Goal: Navigation & Orientation: Find specific page/section

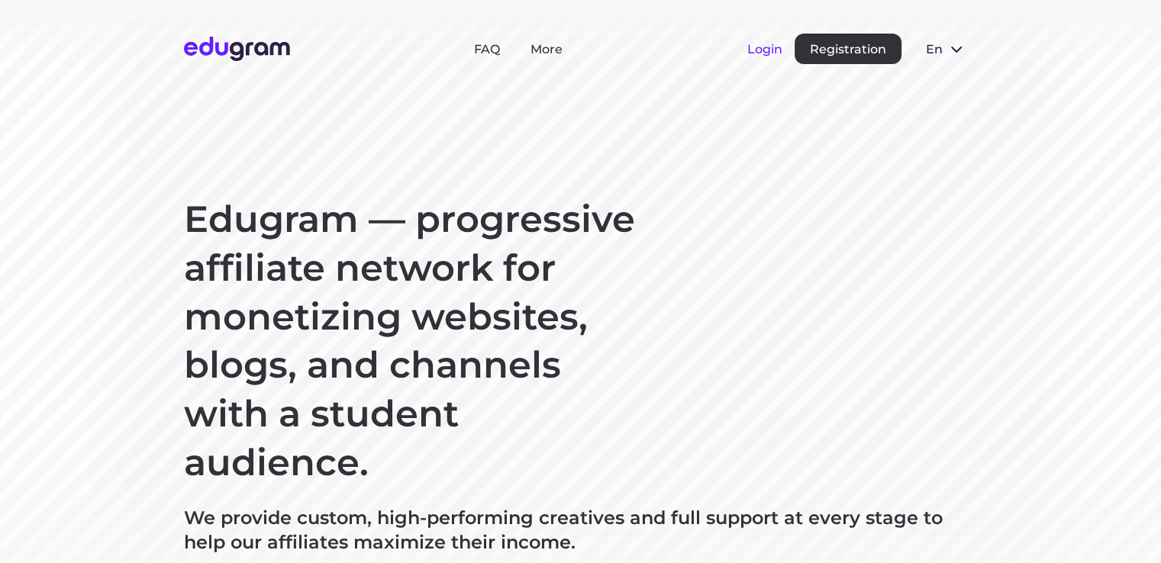
click at [760, 43] on button "Login" at bounding box center [764, 49] width 35 height 15
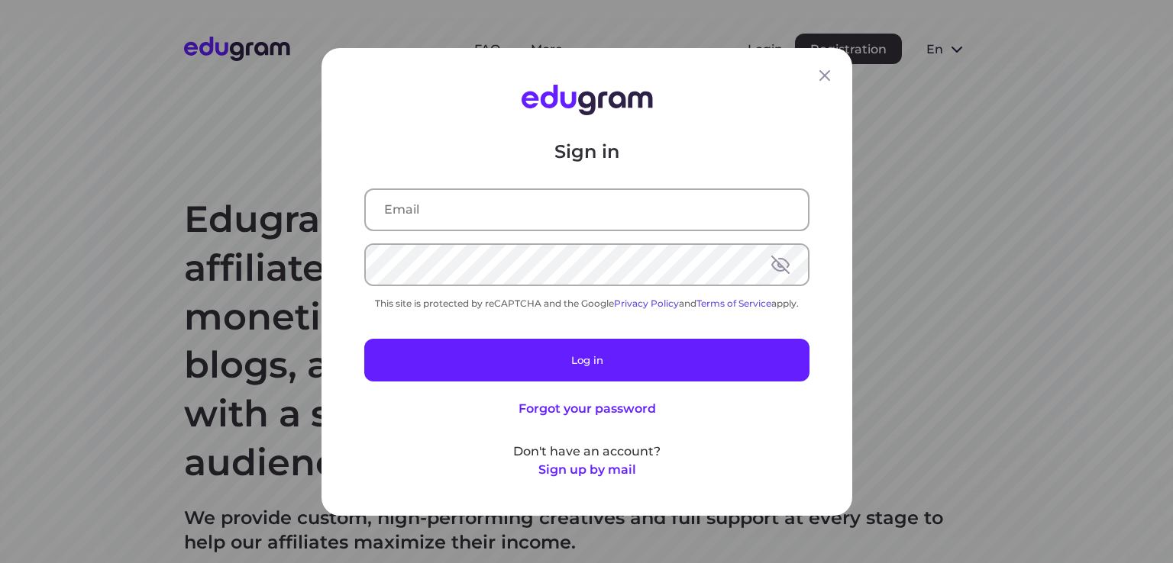
click at [586, 215] on input "text" at bounding box center [587, 209] width 442 height 40
paste input "[EMAIL_ADDRESS][DOMAIN_NAME]"
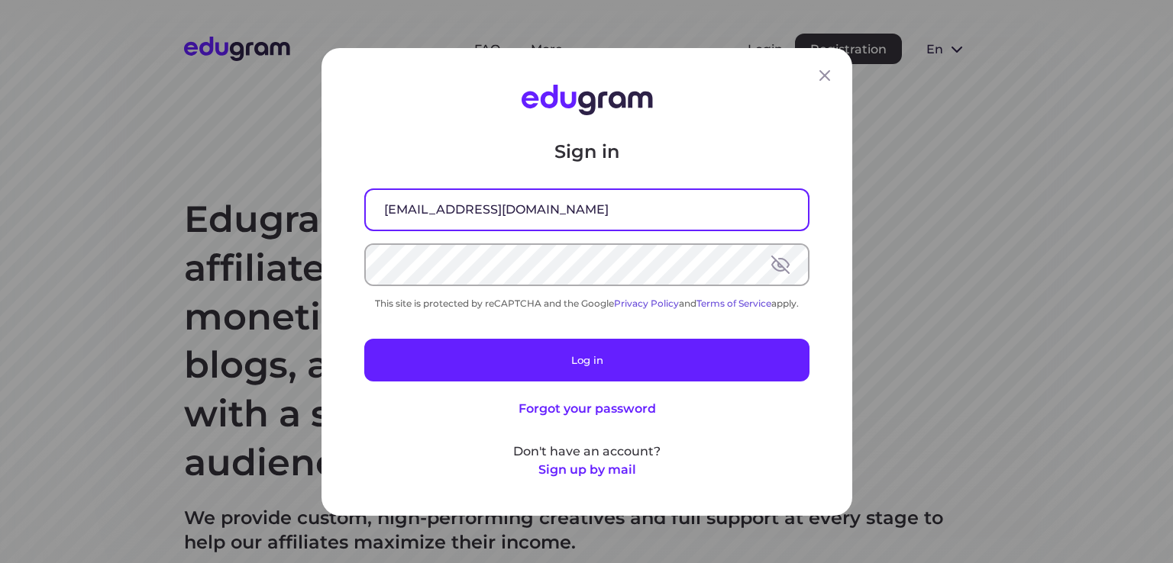
type input "[EMAIL_ADDRESS][DOMAIN_NAME]"
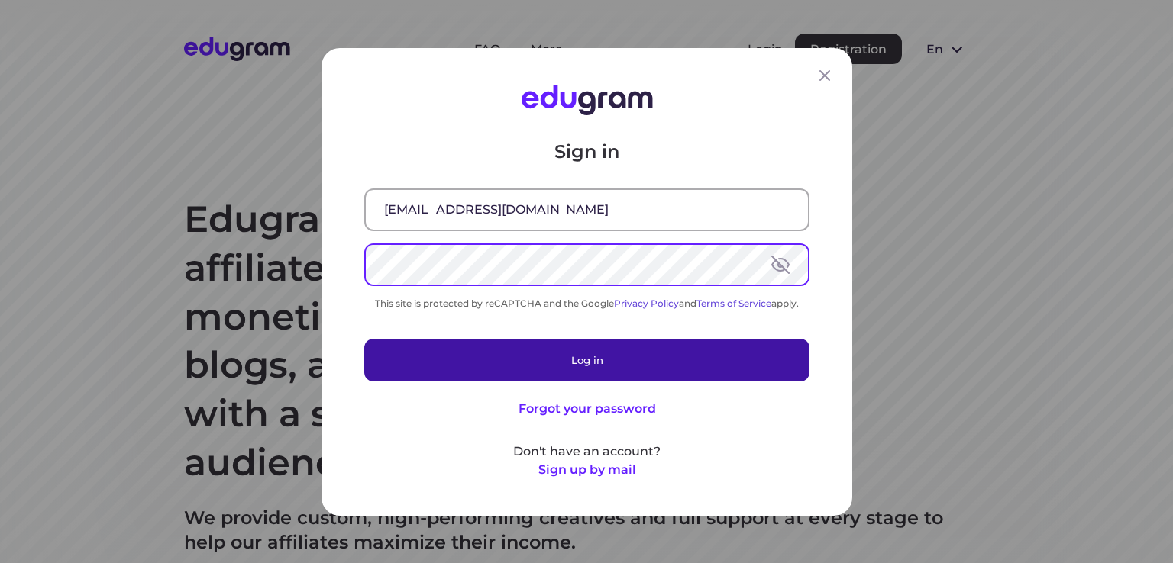
click at [572, 352] on button "Log in" at bounding box center [586, 359] width 445 height 43
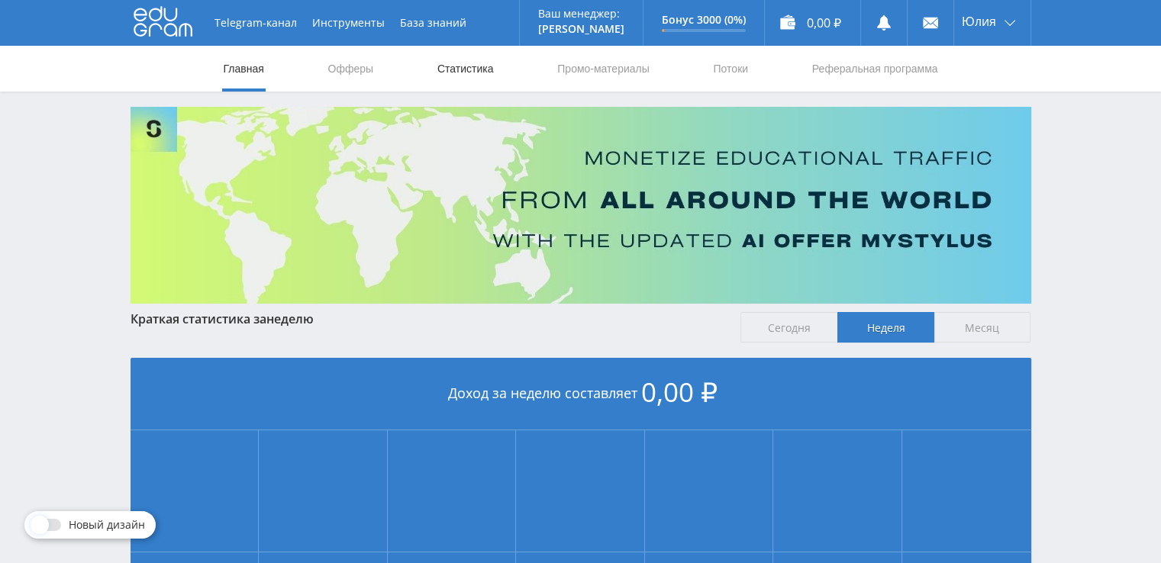
click at [467, 68] on link "Статистика" at bounding box center [466, 69] width 60 height 46
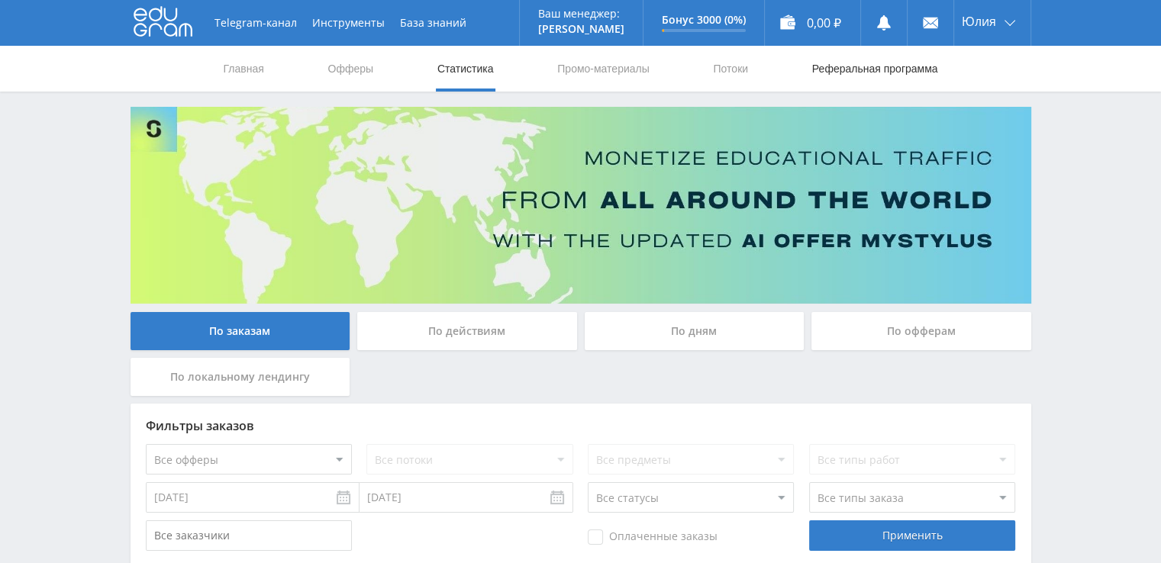
click at [835, 66] on link "Реферальная программа" at bounding box center [875, 69] width 129 height 46
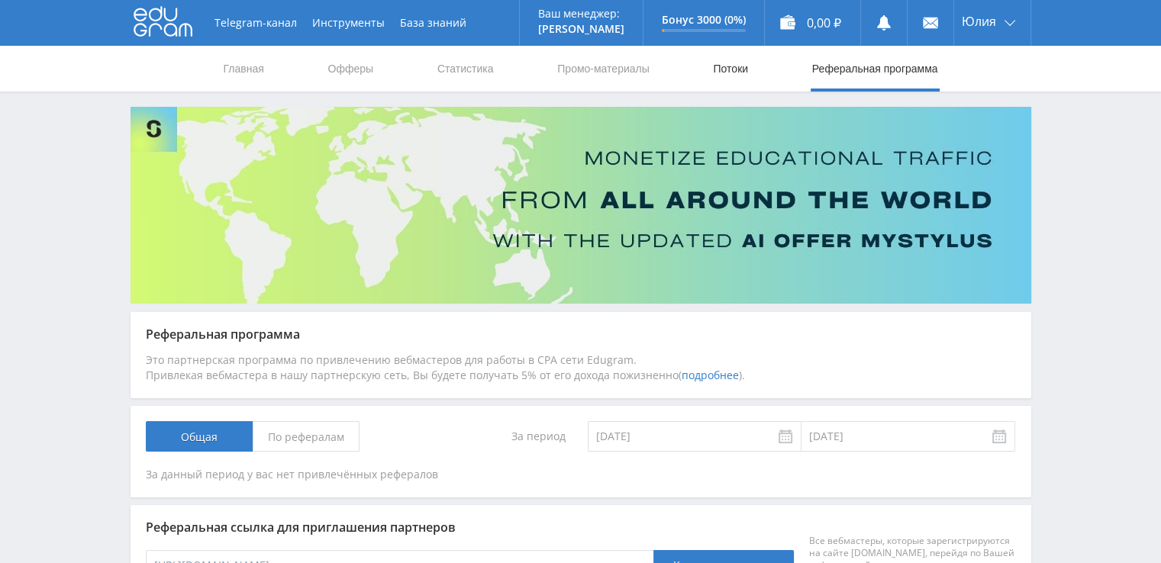
click at [738, 76] on link "Потоки" at bounding box center [731, 69] width 38 height 46
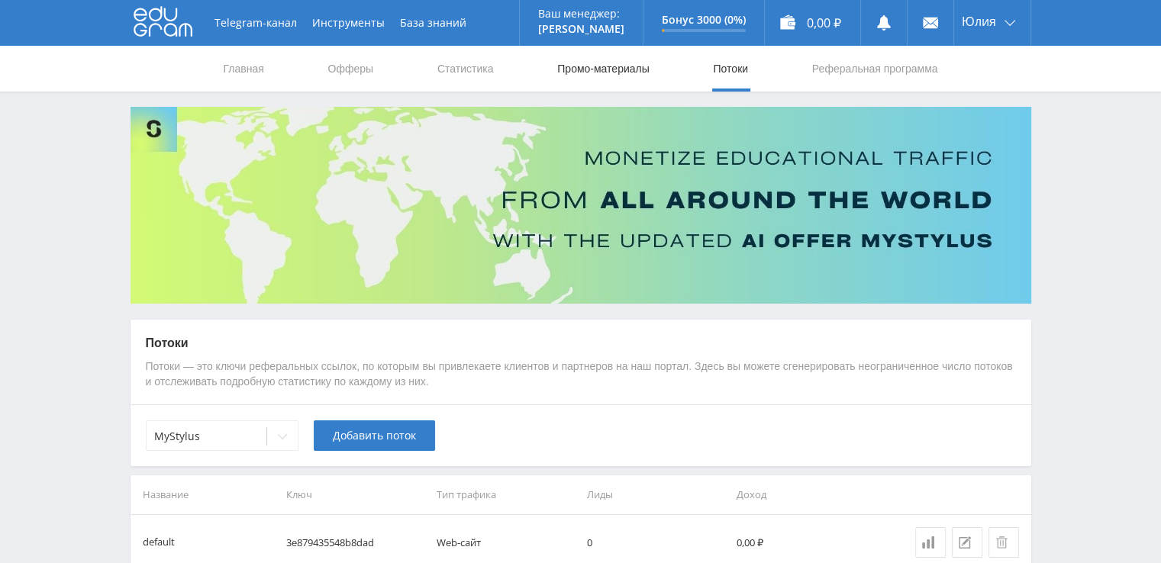
click at [647, 69] on link "Промо-материалы" at bounding box center [603, 69] width 95 height 46
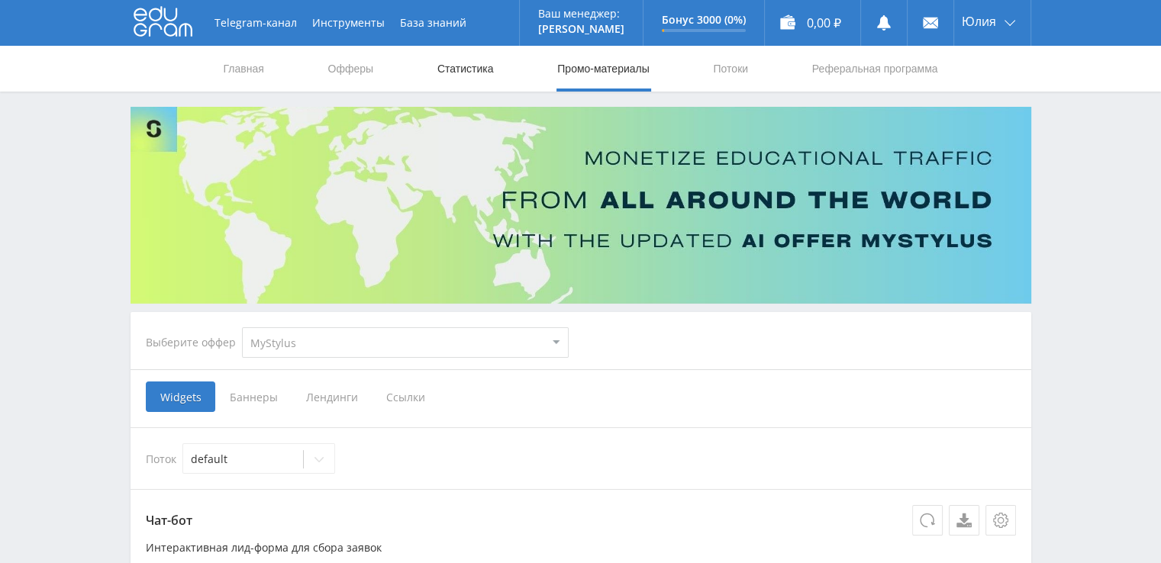
click at [467, 68] on link "Статистика" at bounding box center [466, 69] width 60 height 46
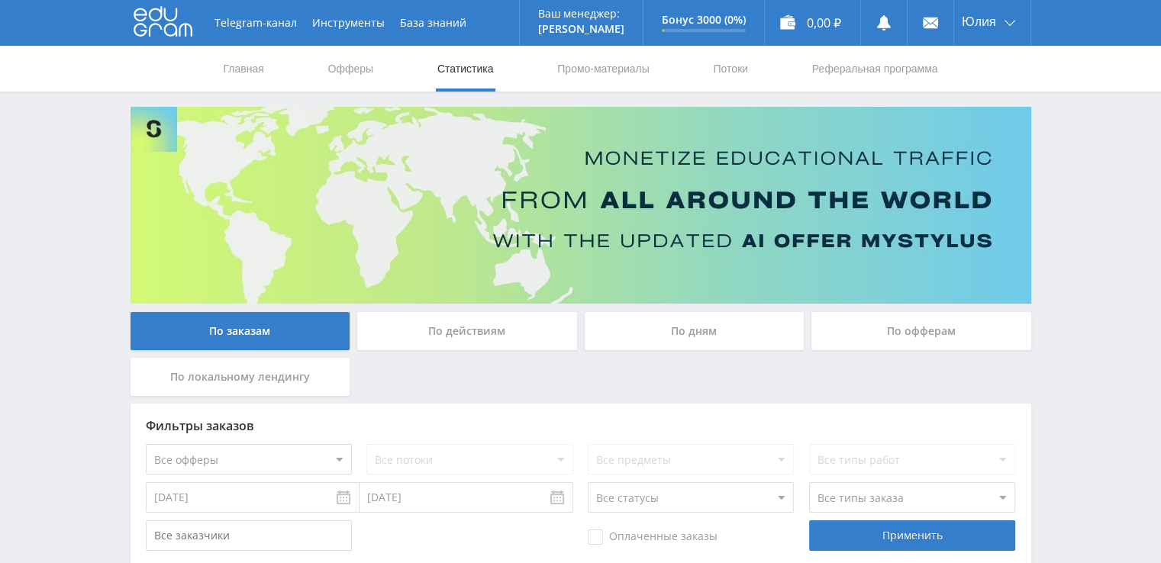
click at [375, 70] on nav "Главная Офферы Статистика Промо-материалы Потоки Реферальная программа" at bounding box center [581, 69] width 718 height 46
click at [340, 76] on link "Офферы" at bounding box center [351, 69] width 49 height 46
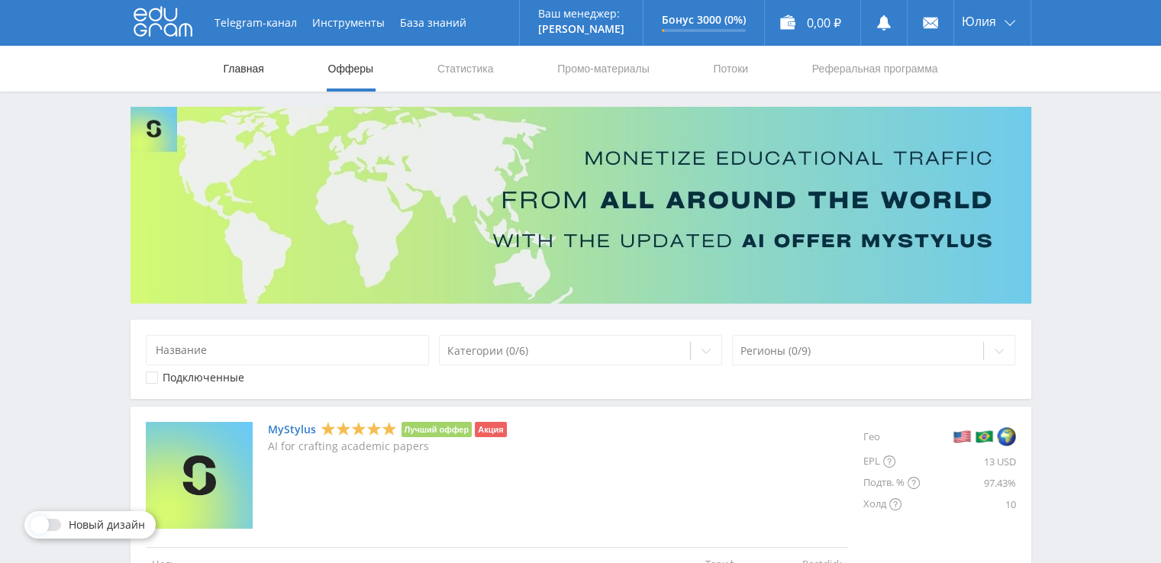
click at [253, 69] on link "Главная" at bounding box center [244, 69] width 44 height 46
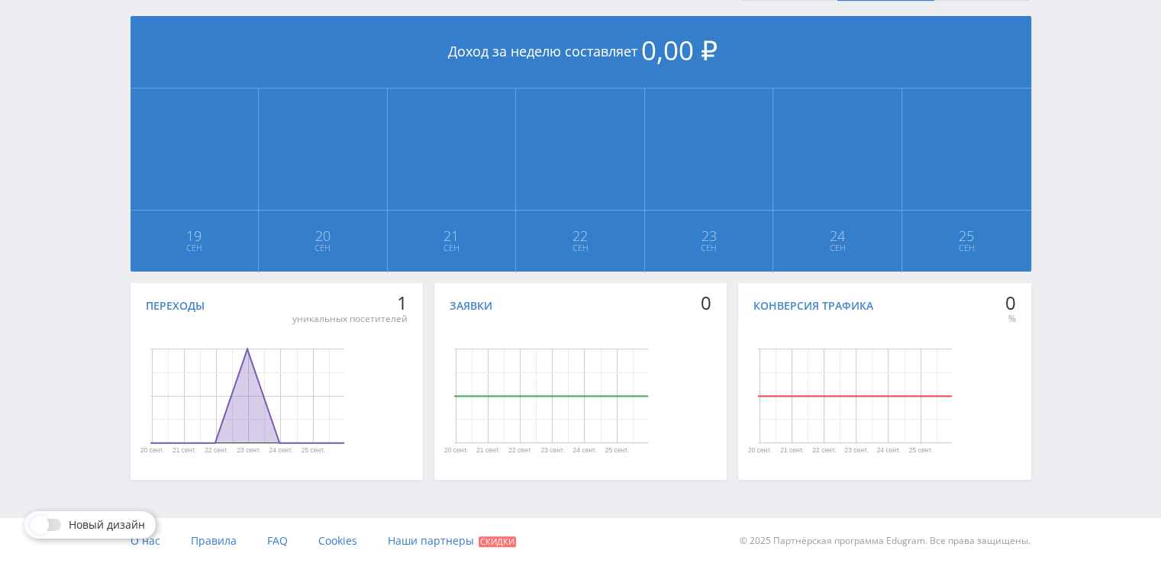
scroll to position [343, 0]
